Goal: Find specific page/section: Find specific page/section

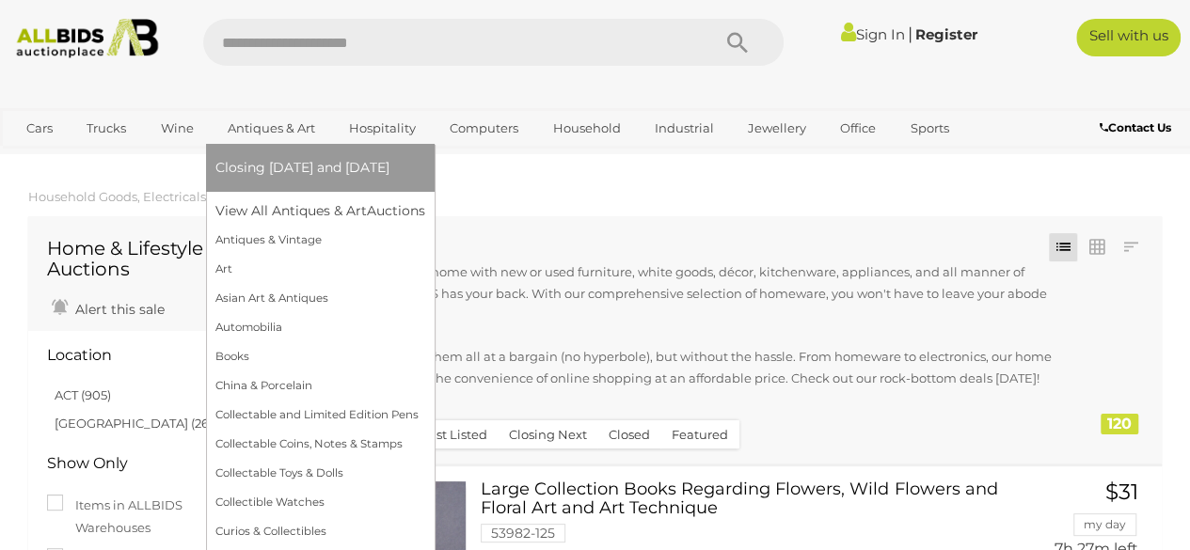
click at [288, 128] on link "Antiques & Art" at bounding box center [271, 128] width 112 height 31
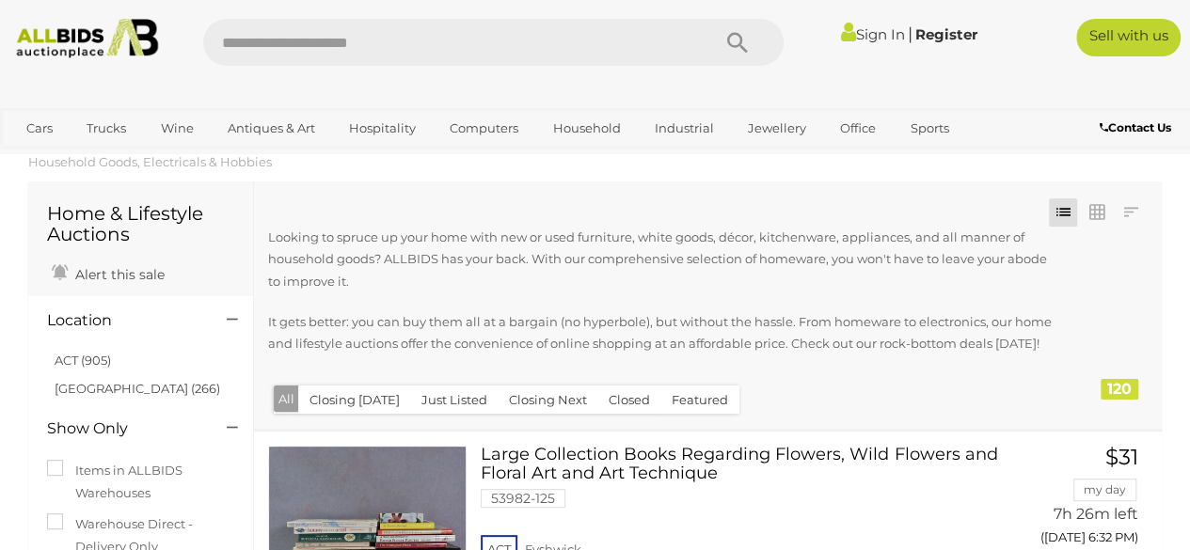
scroll to position [38, 0]
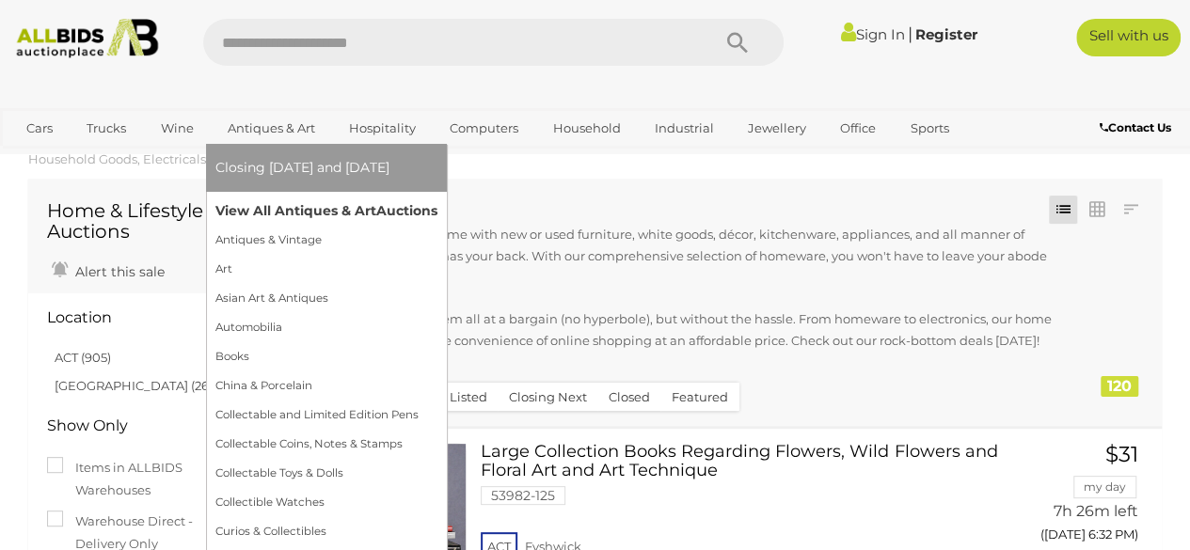
click at [314, 219] on link "View All Antiques & Art Auctions" at bounding box center [326, 211] width 222 height 29
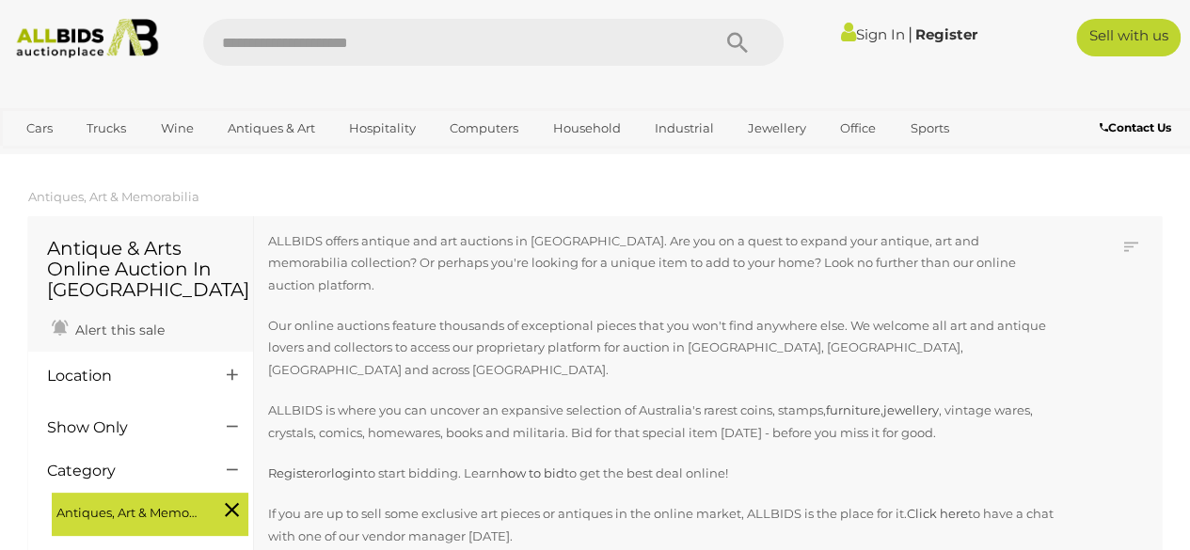
scroll to position [38, 0]
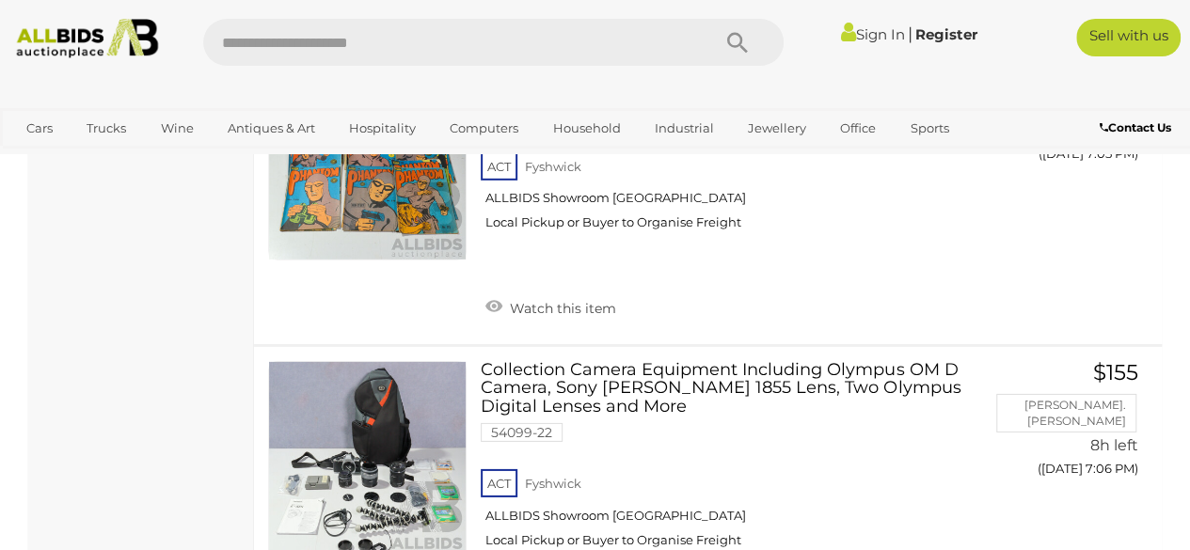
scroll to position [13016, 0]
